Goal: Find specific page/section: Find specific page/section

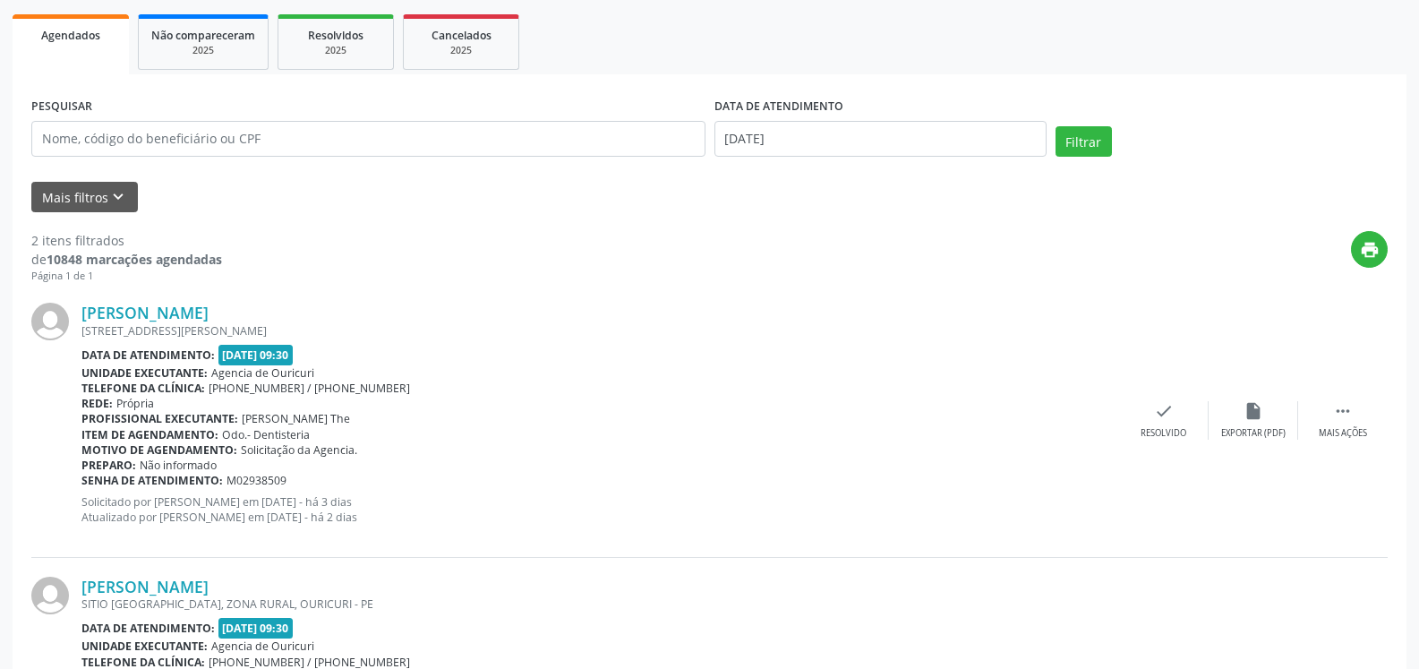
scroll to position [269, 0]
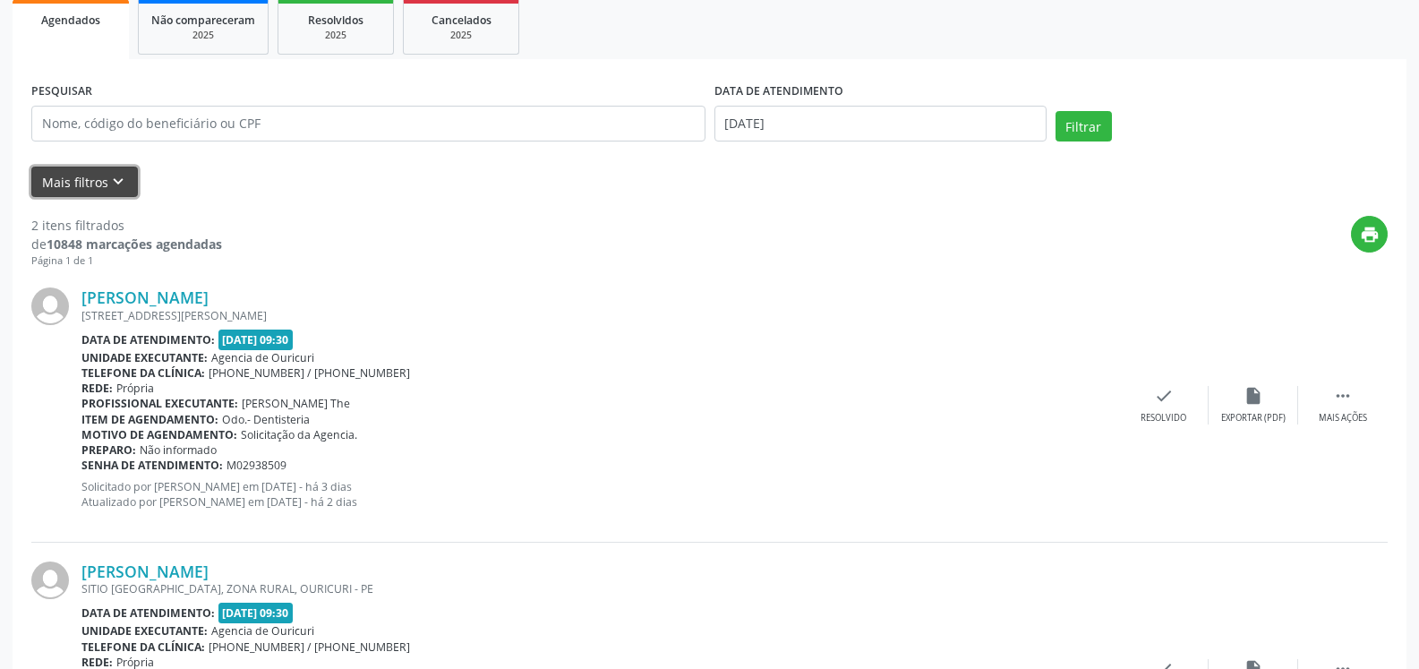
click at [95, 191] on button "Mais filtros keyboard_arrow_down" at bounding box center [84, 182] width 107 height 31
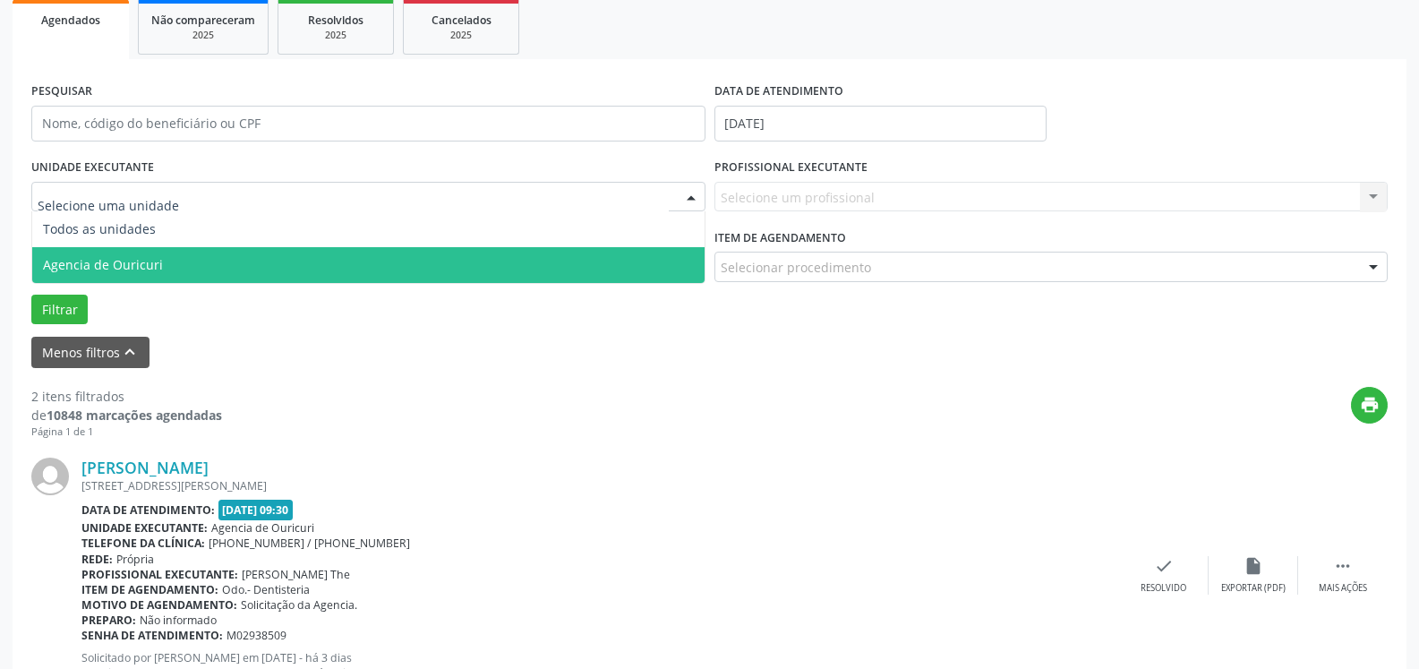
click at [104, 253] on span "Agencia de Ouricuri" at bounding box center [368, 265] width 673 height 36
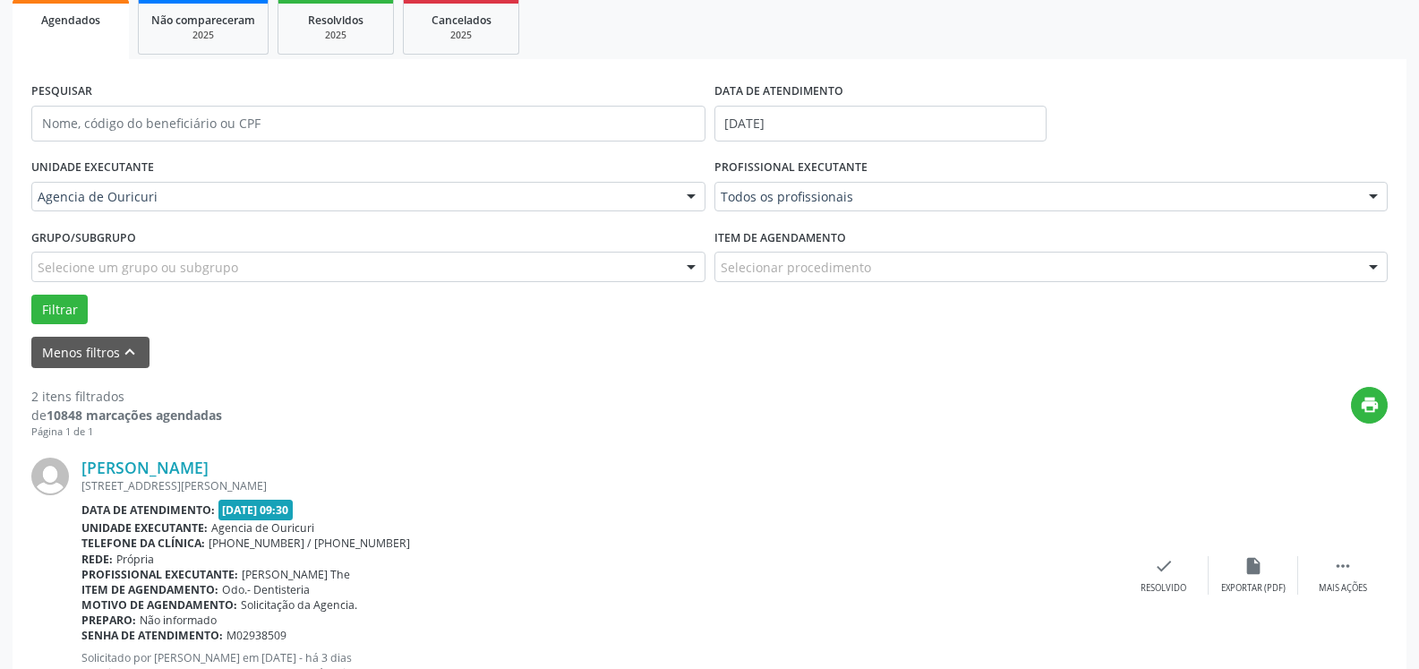
click at [879, 217] on div "PROFISSIONAL EXECUTANTE Todos os profissionais Todos os profissionais [PERSON_N…" at bounding box center [1051, 189] width 683 height 70
click at [887, 167] on div "PROFISSIONAL EXECUTANTE Todos os profissionais Todos os profissionais [PERSON_N…" at bounding box center [1051, 189] width 683 height 70
click at [880, 207] on div "Todos os profissionais" at bounding box center [1052, 197] width 674 height 30
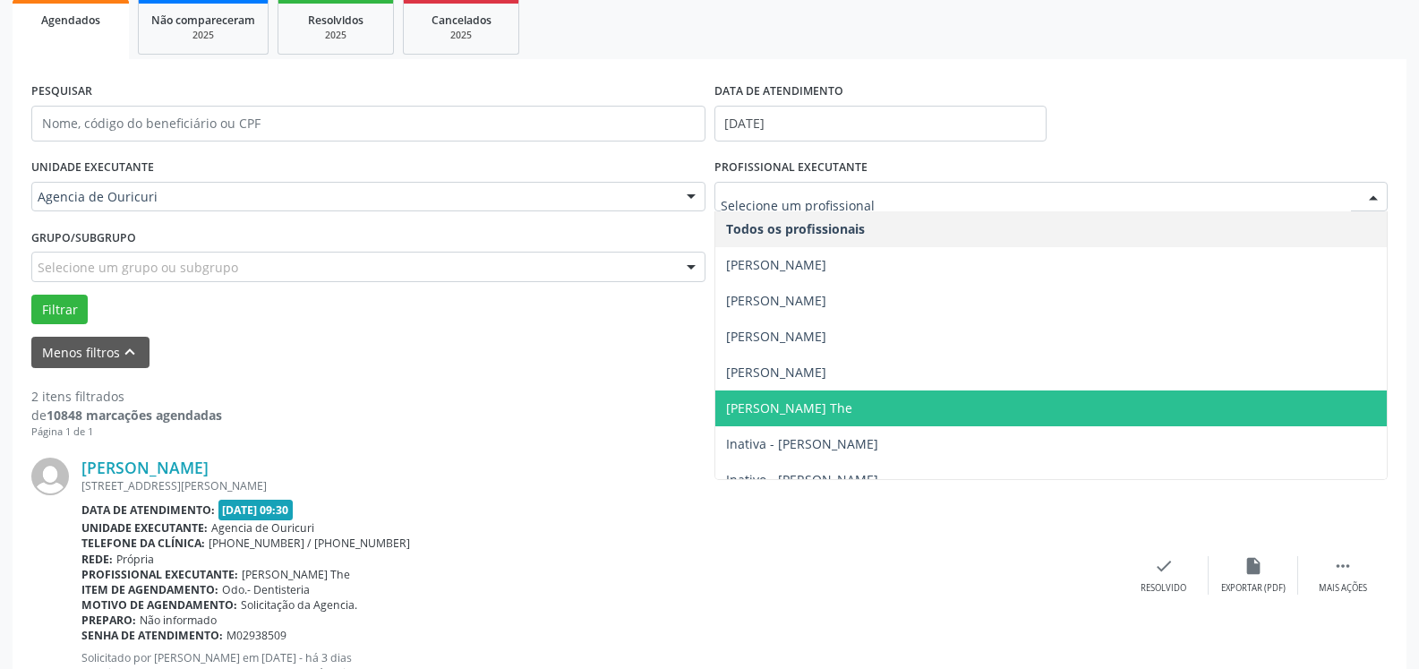
click at [801, 397] on span "[PERSON_NAME] The" at bounding box center [1052, 408] width 673 height 36
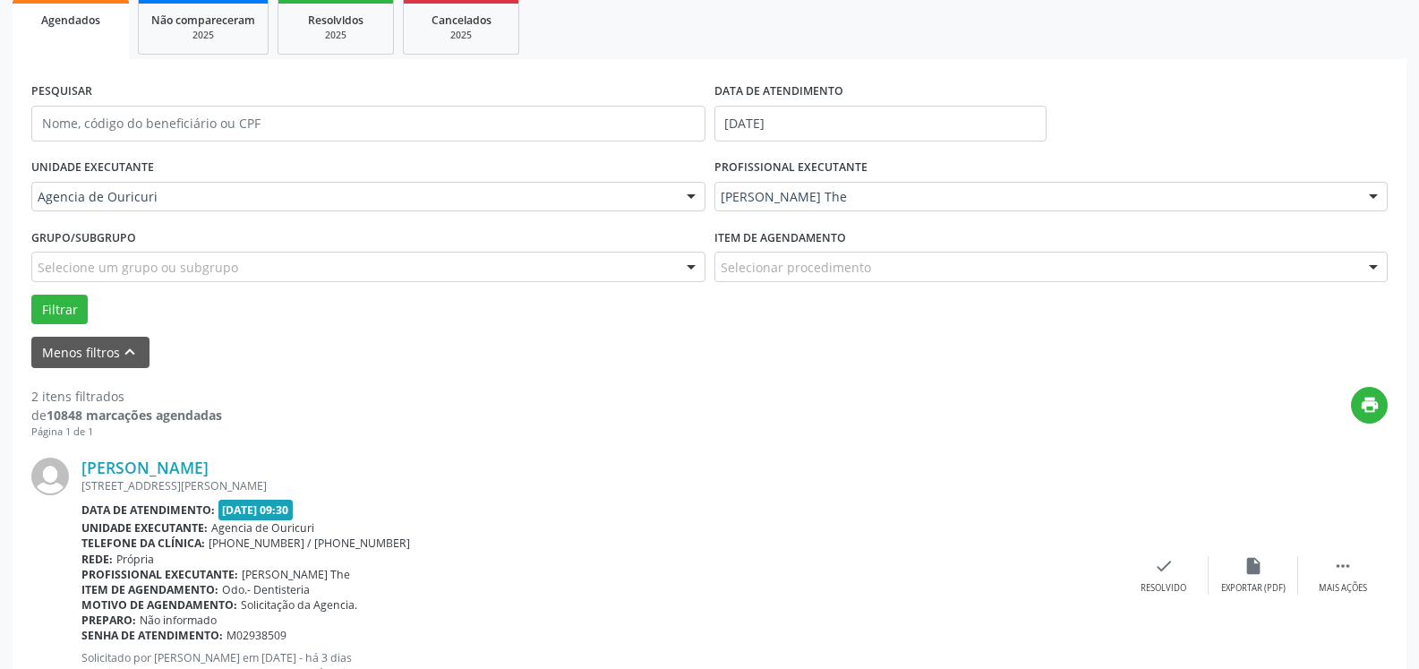
click at [812, 280] on div "Selecionar procedimento" at bounding box center [1052, 267] width 674 height 30
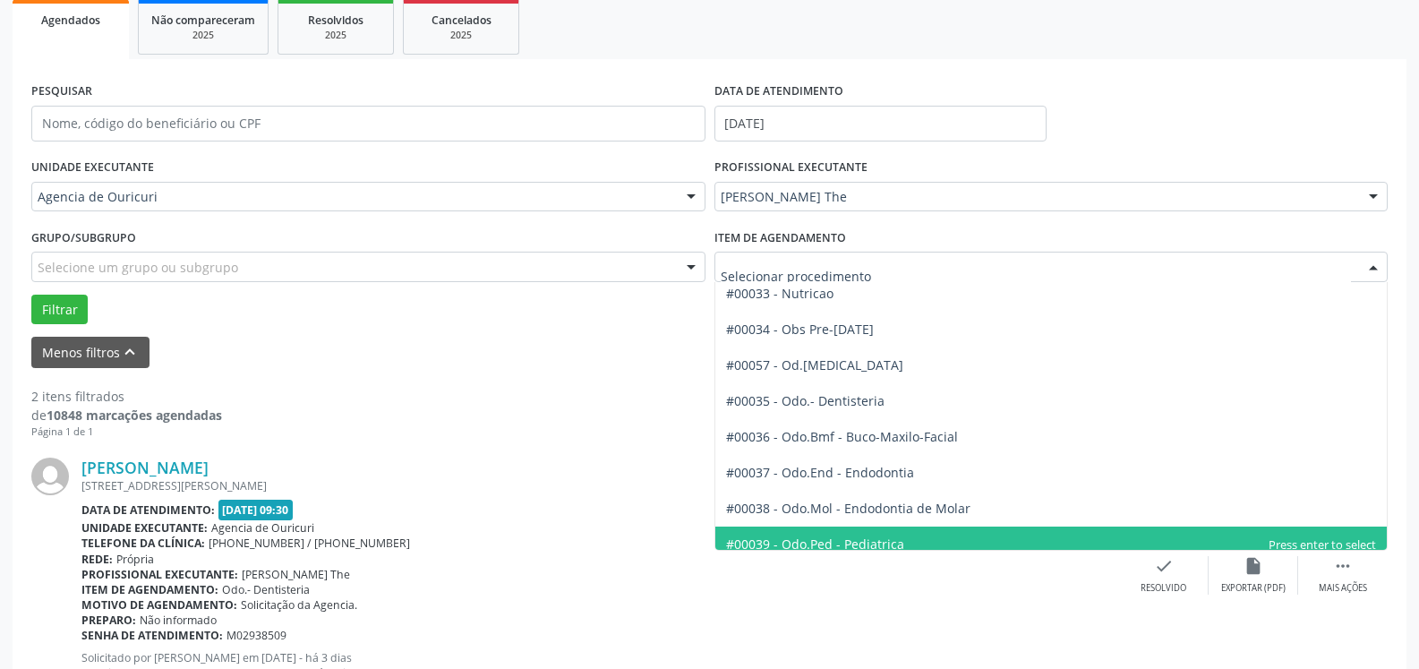
scroll to position [1791, 0]
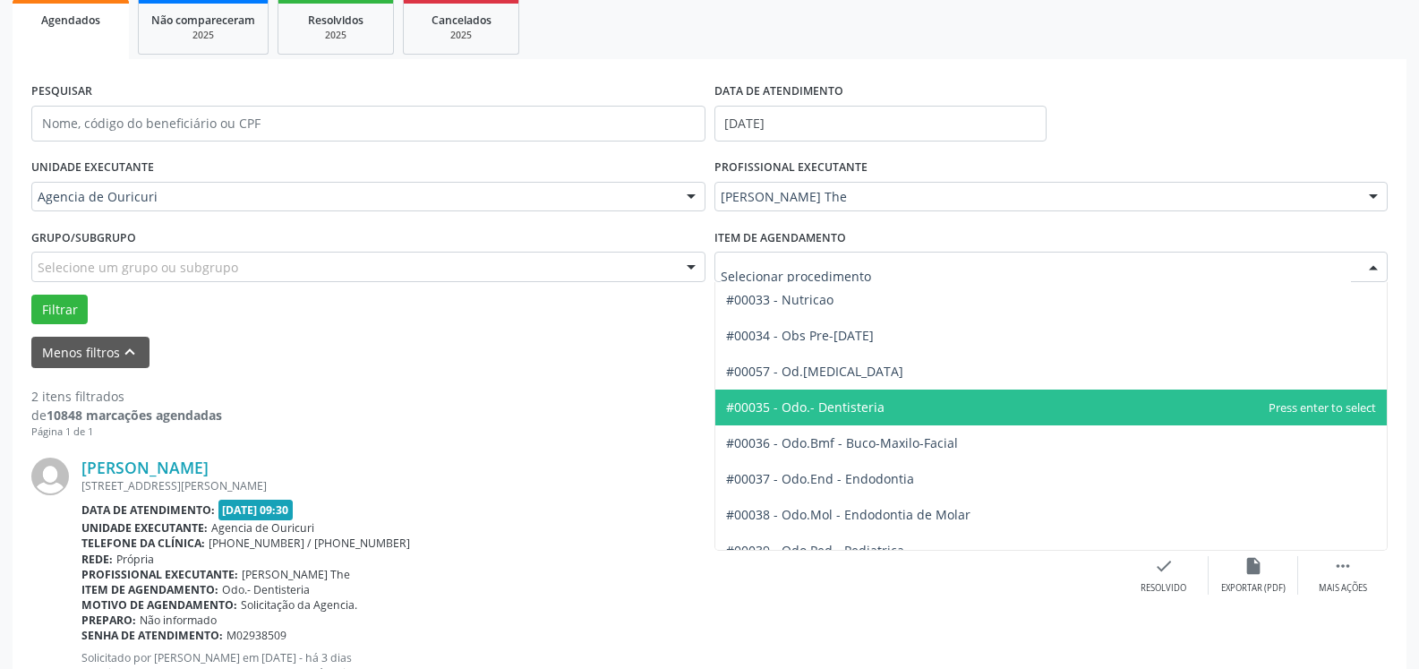
click at [855, 417] on span "#00035 - Odo.- Dentisteria" at bounding box center [1052, 408] width 673 height 36
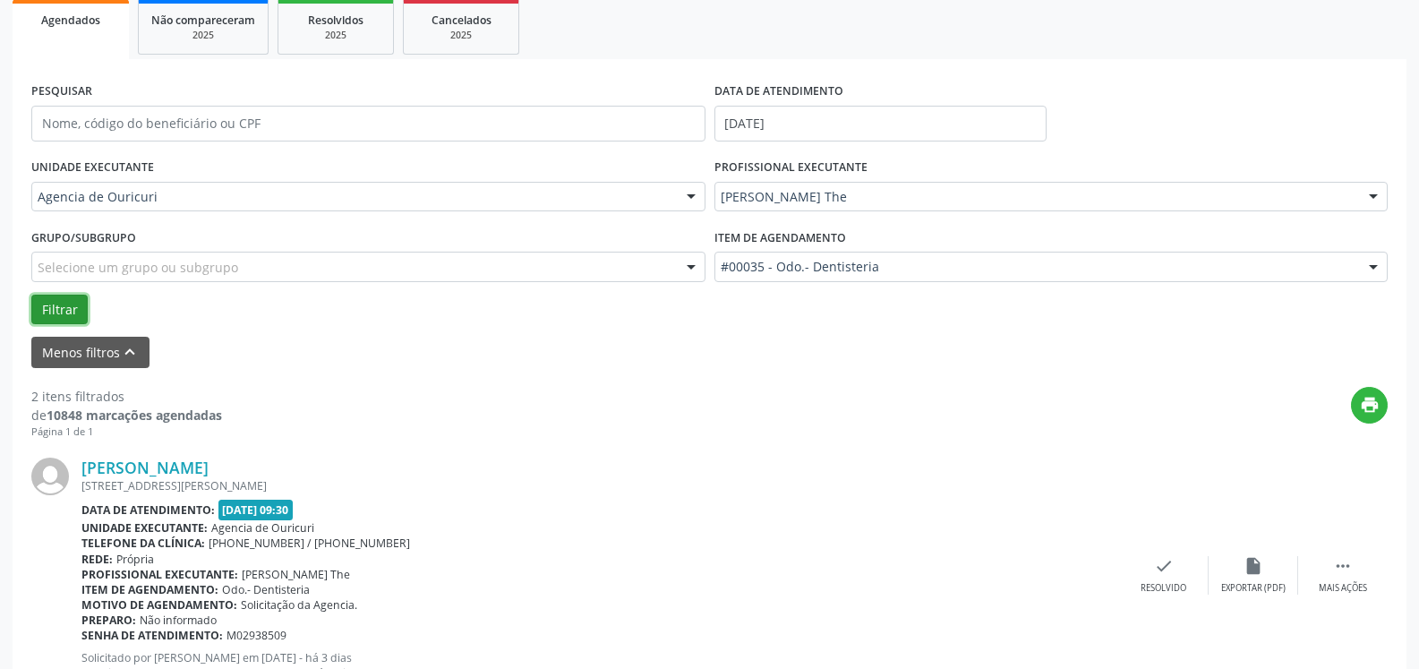
click at [78, 317] on button "Filtrar" at bounding box center [59, 310] width 56 height 30
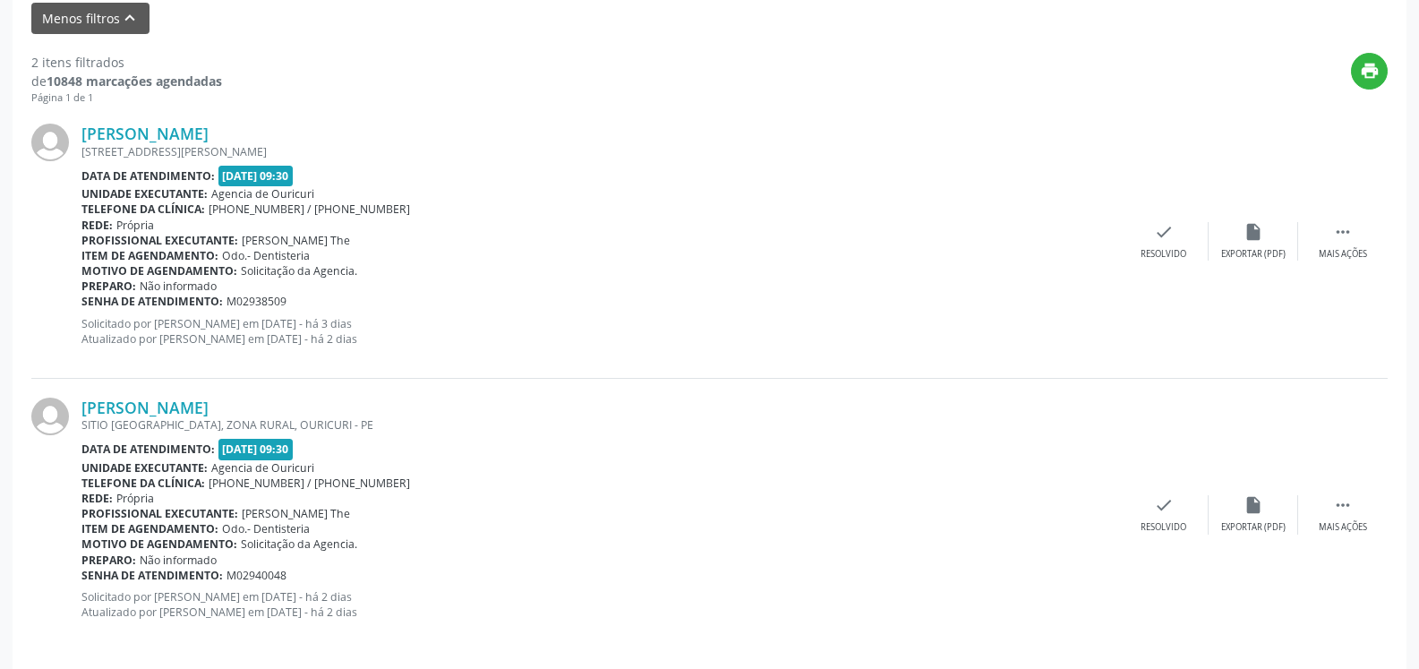
scroll to position [616, 0]
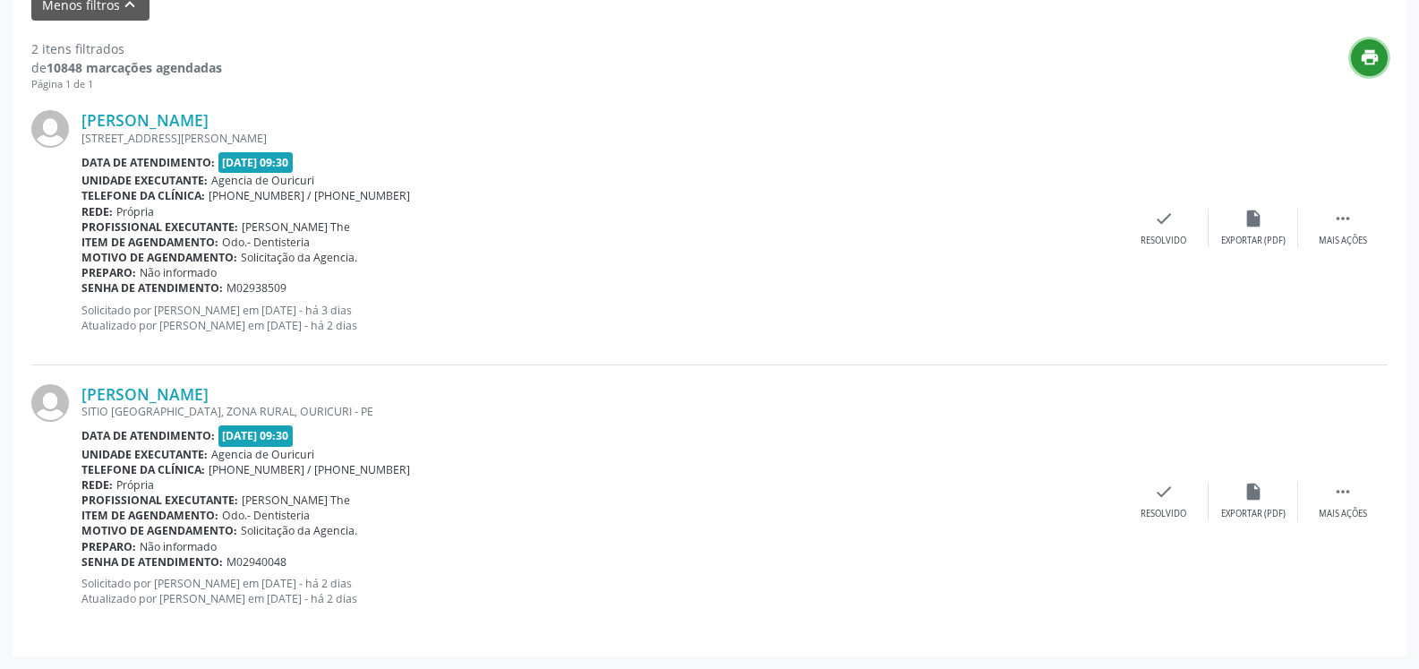
click at [1363, 59] on icon "print" at bounding box center [1370, 57] width 20 height 20
